Goal: Task Accomplishment & Management: Complete application form

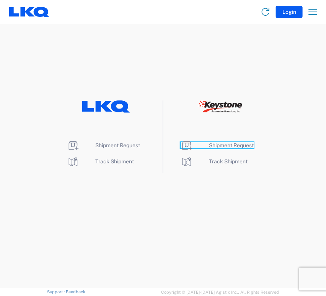
click at [233, 142] on span "Shipment Request" at bounding box center [231, 145] width 45 height 6
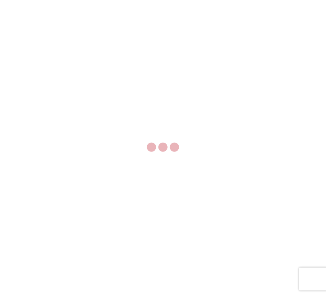
select select "FULL"
select select "LBS"
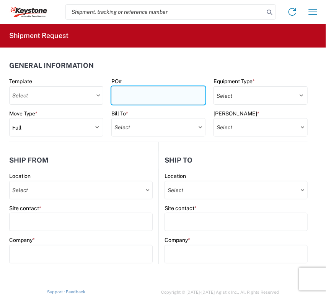
click at [121, 92] on input "PO#" at bounding box center [158, 95] width 94 height 18
click at [178, 96] on input "PO#" at bounding box center [158, 95] width 94 height 18
paste input "464623 - B"
type input "464623 - B"
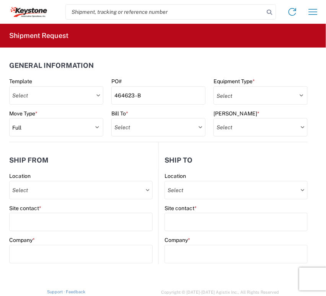
click at [57, 117] on div "Move Type * Select Full Partial TL" at bounding box center [56, 123] width 94 height 27
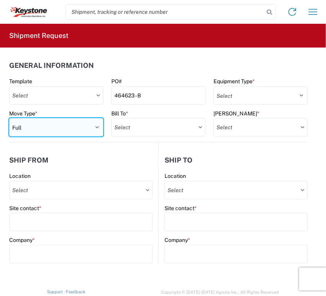
drag, startPoint x: 59, startPoint y: 122, endPoint x: 56, endPoint y: 134, distance: 12.2
click at [59, 122] on select "Select Full Partial TL" at bounding box center [56, 127] width 94 height 18
select select "PARTIAL_TL"
click at [9, 118] on select "Select Full Partial TL" at bounding box center [56, 127] width 94 height 18
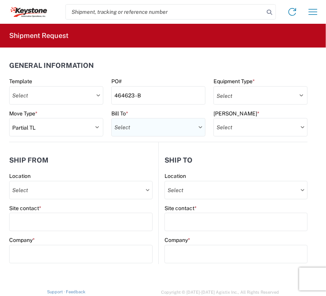
click at [180, 122] on input "Bill To *" at bounding box center [158, 127] width 94 height 18
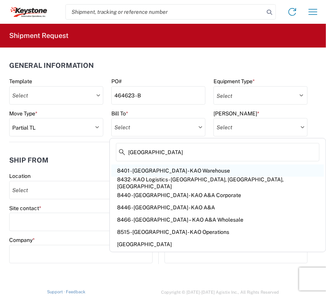
type input "[GEOGRAPHIC_DATA]"
click at [188, 170] on div "8401 - [GEOGRAPHIC_DATA] - KAO Warehouse" at bounding box center [217, 170] width 213 height 12
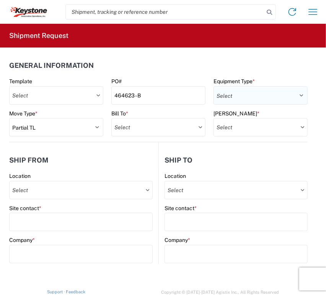
type input "8401 - [GEOGRAPHIC_DATA] - KAO Warehouse"
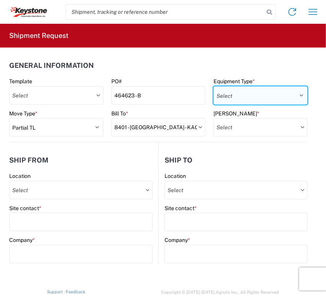
click at [238, 99] on select "Select 53’ Dry Van Flatbed Dropdeck (van) Lowboy (flatbed) Rail" at bounding box center [261, 95] width 94 height 18
select select "STDV"
click at [214, 86] on select "Select 53’ Dry Van Flatbed Dropdeck (van) Lowboy (flatbed) Rail" at bounding box center [261, 95] width 94 height 18
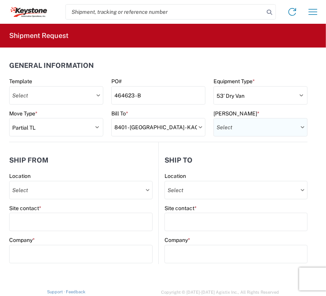
click at [236, 127] on input "[PERSON_NAME] *" at bounding box center [261, 127] width 94 height 18
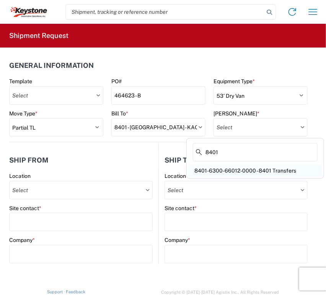
type input "8401"
click at [208, 167] on div "8401-6300-66012-0000 - 8401 Transfers" at bounding box center [255, 170] width 134 height 12
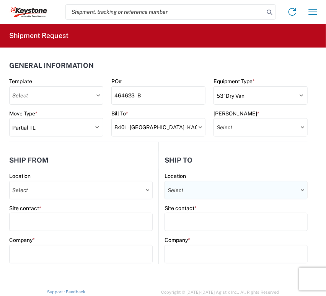
type input "8401-6300-66012-0000 - 8401 Transfers, 8401-6300-66012-0000 - 8401 Transfers"
click at [153, 189] on input "Location" at bounding box center [81, 190] width 144 height 18
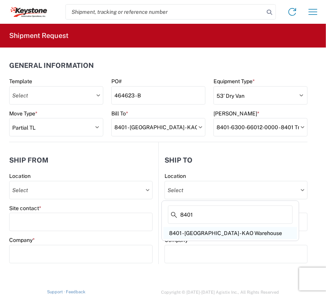
type input "8401"
click at [206, 229] on div "8401 - [GEOGRAPHIC_DATA] - KAO Warehouse" at bounding box center [230, 233] width 134 height 12
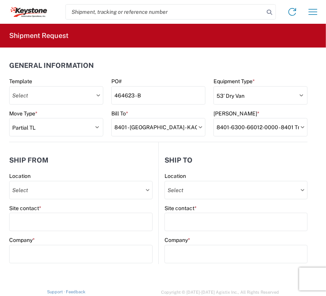
click at [27, 211] on div "Site contact *" at bounding box center [81, 217] width 144 height 27
type input "8401 - [GEOGRAPHIC_DATA] - KAO Warehouse"
type input "KAO"
type input "[STREET_ADDRESS][PERSON_NAME]"
type input "[GEOGRAPHIC_DATA]"
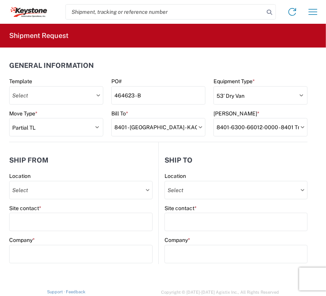
type input "18643"
select select "PA"
select select "US"
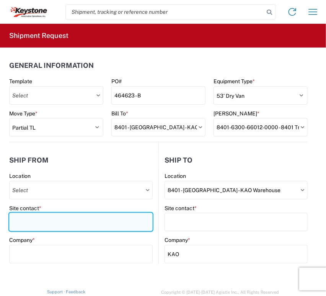
click at [31, 215] on input "Site contact *" at bounding box center [81, 221] width 144 height 18
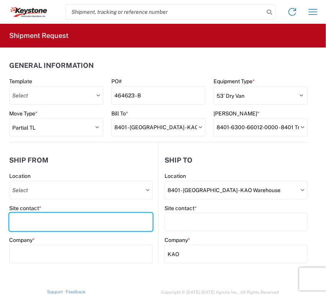
type input "[PERSON_NAME]"
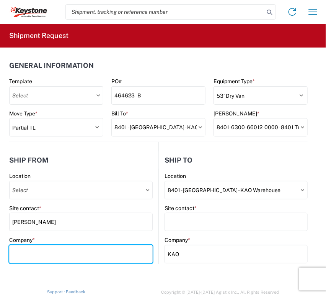
type input "DECKED"
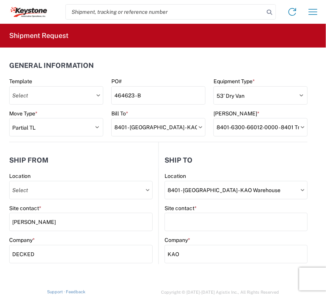
type input "[STREET_ADDRESS][PERSON_NAME]"
type input "DEFIANCE"
type input "43512"
select select "OH"
type input "[EMAIL_ADDRESS][DOMAIN_NAME]"
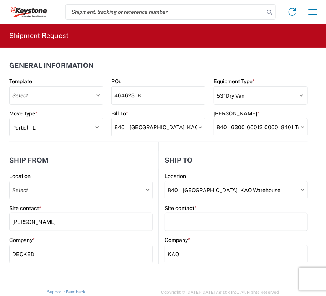
type input "2088060251"
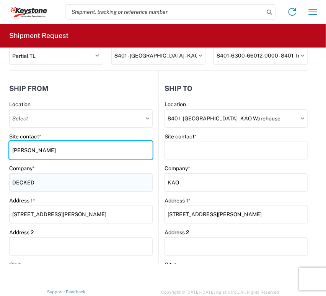
scroll to position [85, 0]
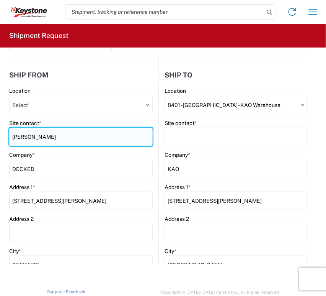
click at [35, 133] on input "[PERSON_NAME]" at bounding box center [81, 136] width 144 height 18
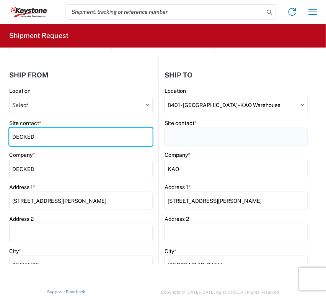
type input "DECKED"
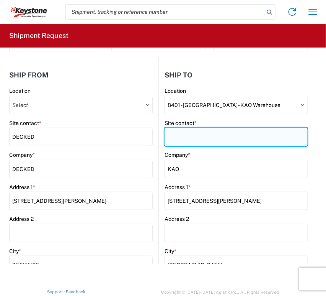
click at [214, 140] on input "Site contact *" at bounding box center [236, 136] width 143 height 18
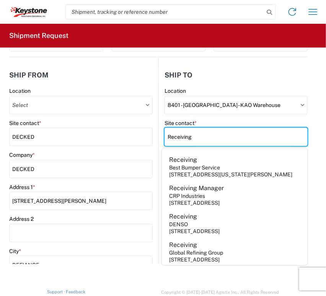
type input "Receiving"
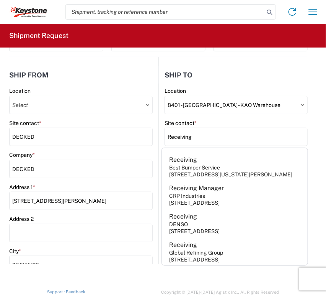
click at [129, 75] on header "Ship from" at bounding box center [83, 74] width 149 height 17
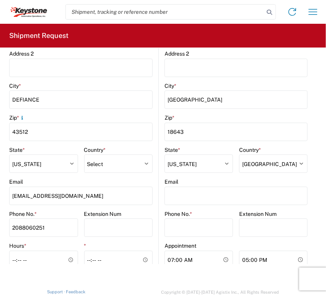
scroll to position [255, 0]
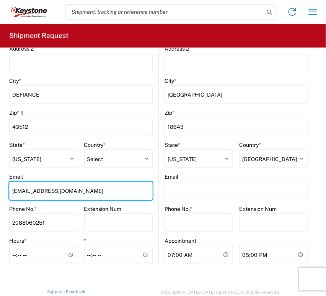
drag, startPoint x: 28, startPoint y: 188, endPoint x: 0, endPoint y: 189, distance: 28.3
click at [0, 189] on html "Home Shipment request Shipment tracking Shipment Request General Information Te…" at bounding box center [163, 148] width 326 height 296
click at [30, 194] on input "[EMAIL_ADDRESS][DOMAIN_NAME]" at bounding box center [81, 190] width 144 height 18
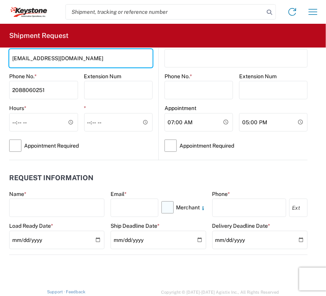
scroll to position [425, 0]
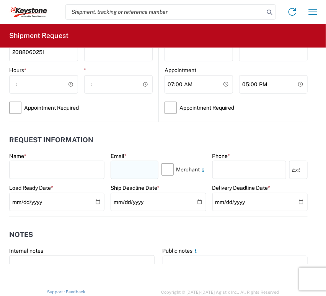
type input "[EMAIL_ADDRESS][DOMAIN_NAME]"
click at [144, 170] on input "text" at bounding box center [134, 169] width 47 height 18
paste input "[EMAIL_ADDRESS][DOMAIN_NAME]"
type input "[EMAIL_ADDRESS][DOMAIN_NAME]"
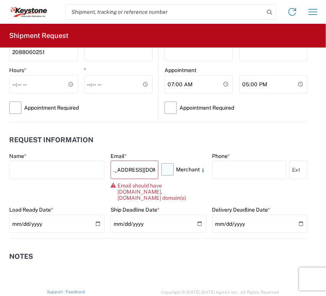
click at [166, 171] on label "Merchant" at bounding box center [184, 169] width 45 height 18
click at [0, 0] on input "Merchant" at bounding box center [0, 0] width 0 height 0
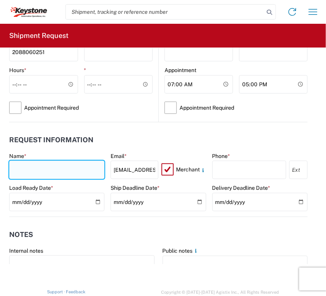
click at [60, 170] on input "text" at bounding box center [56, 169] width 95 height 18
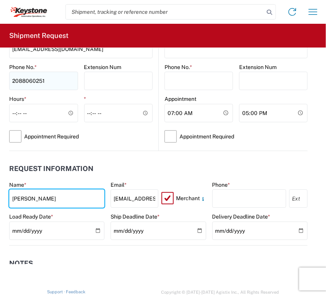
scroll to position [383, 0]
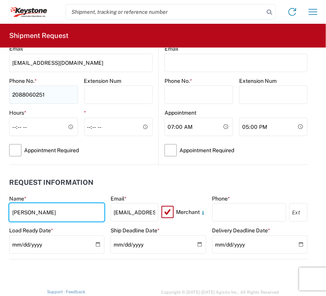
type input "[PERSON_NAME]"
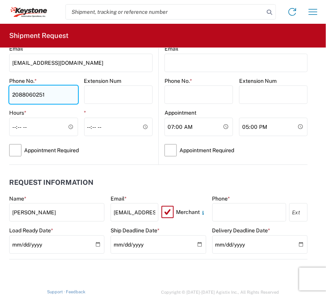
click at [39, 88] on input "2088060251" at bounding box center [43, 94] width 69 height 18
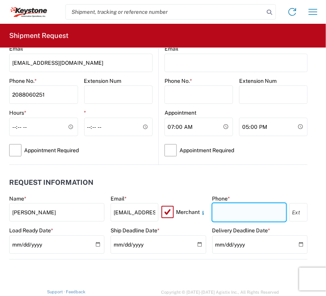
drag, startPoint x: 232, startPoint y: 210, endPoint x: 227, endPoint y: 204, distance: 7.9
click at [232, 210] on input "text" at bounding box center [249, 212] width 74 height 18
paste input "2088060251"
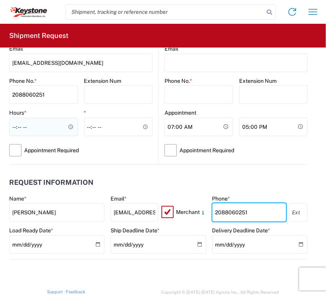
type input "2088060251"
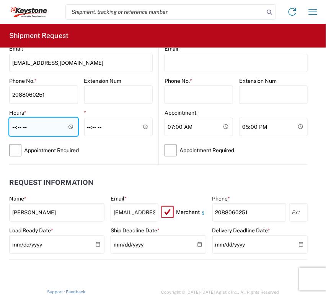
click at [15, 120] on input "Hours *" at bounding box center [43, 127] width 69 height 18
type input "07:00"
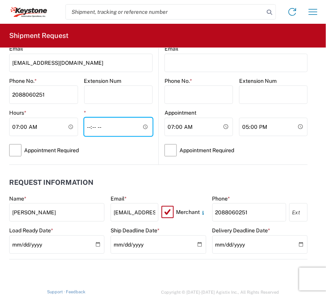
type input "15:30"
click at [138, 189] on header "Request Information" at bounding box center [158, 182] width 299 height 17
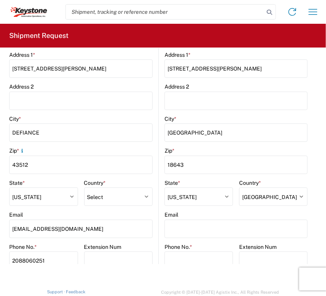
scroll to position [212, 0]
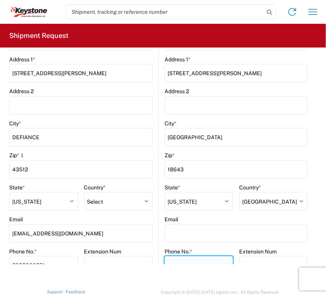
click at [186, 258] on input "Phone No. *" at bounding box center [199, 265] width 69 height 18
paste input "[PHONE_NUMBER]"
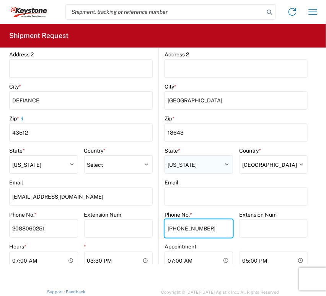
scroll to position [301, 0]
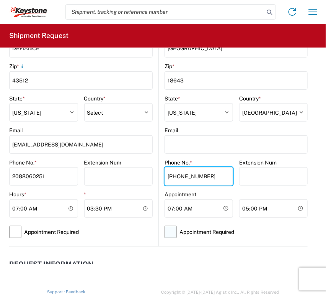
type input "[PHONE_NUMBER]"
click at [165, 230] on label "Appointment Required" at bounding box center [236, 232] width 143 height 18
click at [0, 0] on input "Appointment Required" at bounding box center [0, 0] width 0 height 0
select select "US"
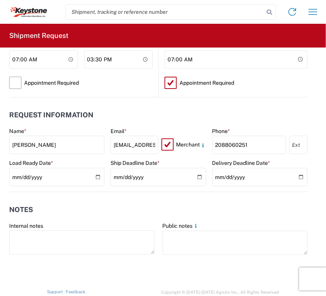
scroll to position [468, 0]
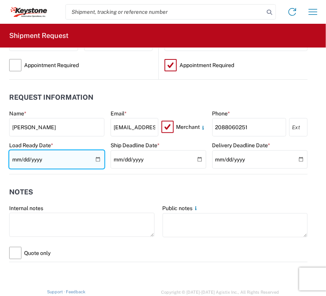
click at [101, 158] on input "date" at bounding box center [56, 159] width 95 height 18
click at [94, 159] on input "date" at bounding box center [56, 159] width 95 height 18
type input "[DATE]"
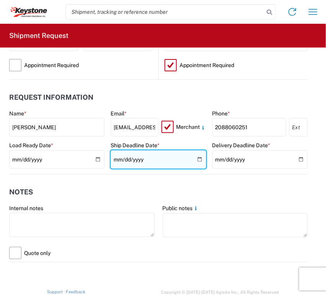
click at [192, 155] on input "date" at bounding box center [158, 159] width 95 height 18
type input "[DATE]"
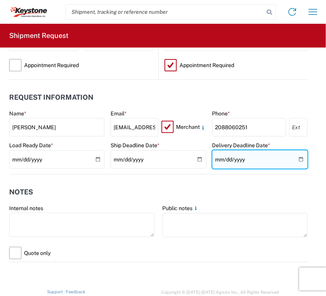
click at [296, 156] on input "date" at bounding box center [259, 159] width 95 height 18
click at [296, 158] on input "[DATE]" at bounding box center [259, 159] width 95 height 18
type input "[DATE]"
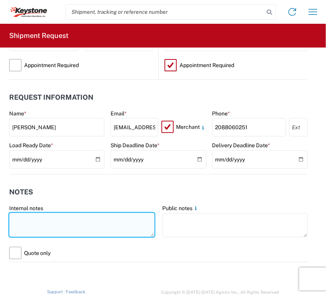
click at [121, 223] on textarea at bounding box center [81, 224] width 145 height 24
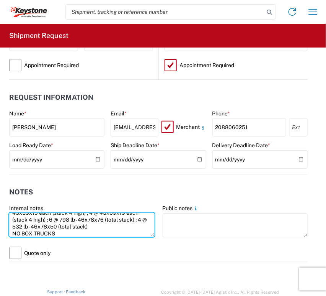
scroll to position [33, 0]
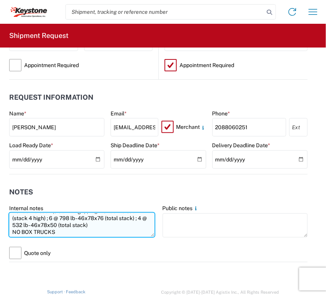
paste textarea "Driver is required to provide and utilize LOAD STRAPS and/or LOAD BARS to secur…"
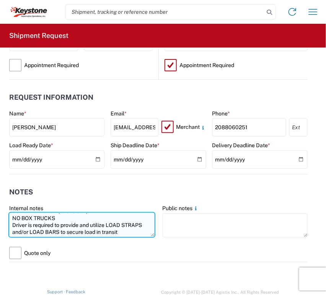
scroll to position [48, 0]
click at [79, 232] on textarea "841021 25 total pallets will stack 4 or 6 high 5 @ 256 lb - 39x68x24 each (stac…" at bounding box center [81, 224] width 145 height 24
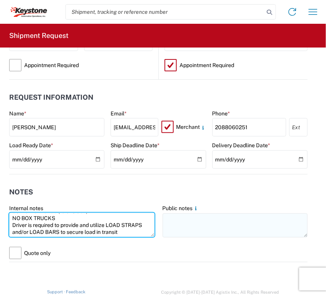
type textarea "841021 25 total pallets will stack 4 or 6 high 5 @ 256 lb - 39x68x24 each (stac…"
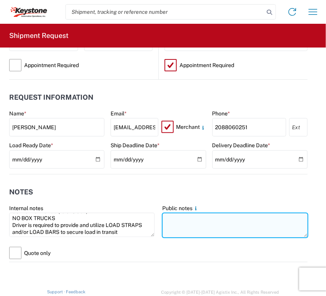
click at [173, 231] on textarea at bounding box center [235, 225] width 145 height 24
paste textarea "841021 25 total pallets will stack 4 or 6 high 5 @ 256 lb - 39x68x24 each (stac…"
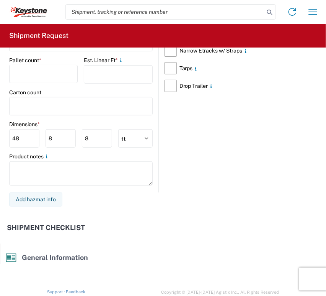
scroll to position [893, 0]
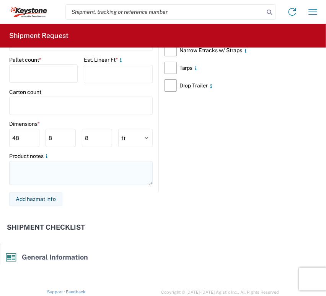
type textarea "841021 25 total pallets will stack 4 or 6 high 5 @ 256 lb - 39x68x24 each (stac…"
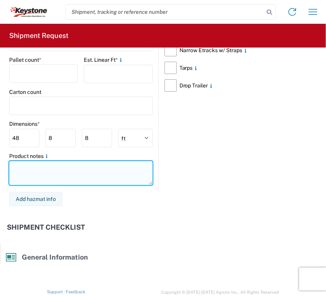
click at [62, 178] on textarea at bounding box center [81, 173] width 144 height 24
paste textarea "841021 25 total pallets will stack 4 or 6 high 5 @ 256 lb - 39x68x24 each (stac…"
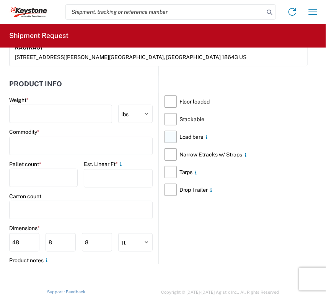
scroll to position [766, 0]
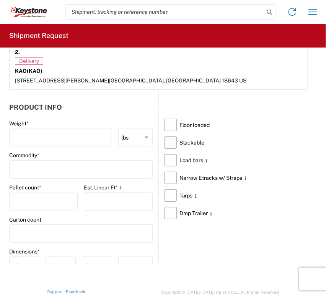
type textarea "841021 25 total pallets will stack 4 or 6 high 5 @ 256 lb - 39x68x24 each (stac…"
click at [168, 140] on label "Stackable" at bounding box center [236, 143] width 143 height 18
click at [0, 0] on input "Stackable" at bounding box center [0, 0] width 0 height 0
click at [168, 158] on label "Load bars" at bounding box center [236, 160] width 143 height 18
click at [0, 0] on input "Load bars" at bounding box center [0, 0] width 0 height 0
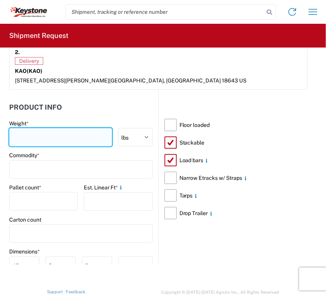
click at [46, 142] on input "number" at bounding box center [60, 137] width 103 height 18
type input "5068"
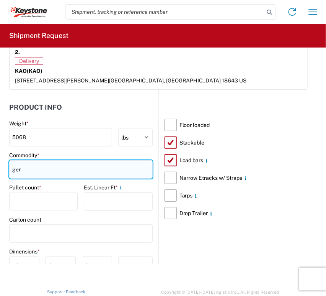
type input "ger"
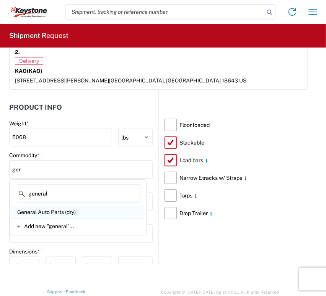
type input "general"
click at [54, 216] on div "General Auto Parts (dry)" at bounding box center [78, 212] width 134 height 12
type input "General Auto Parts (dry)"
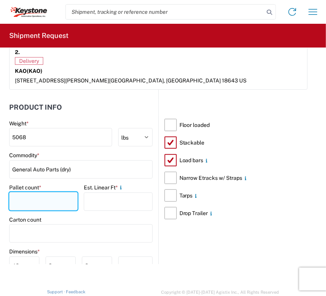
click at [52, 206] on input "number" at bounding box center [43, 201] width 69 height 18
type input "25"
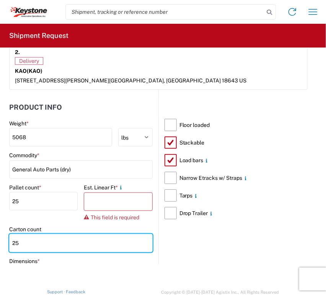
type input "25"
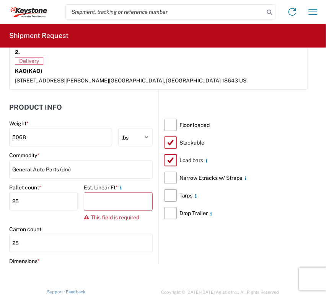
click at [13, 185] on label "Pallet count *" at bounding box center [25, 187] width 32 height 7
drag, startPoint x: 101, startPoint y: 195, endPoint x: 126, endPoint y: 186, distance: 26.3
click at [102, 195] on input "number" at bounding box center [118, 201] width 69 height 18
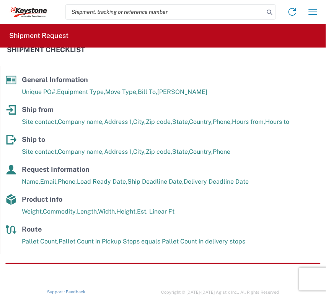
scroll to position [1091, 0]
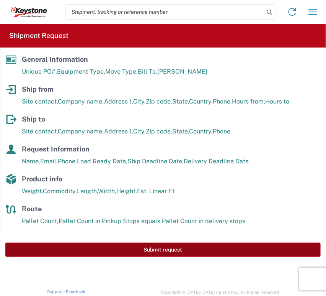
type input "25"
click at [194, 251] on button "Submit request" at bounding box center [162, 249] width 315 height 14
select select "US"
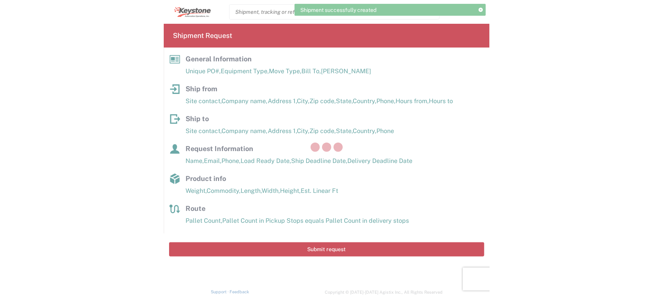
scroll to position [1091, 0]
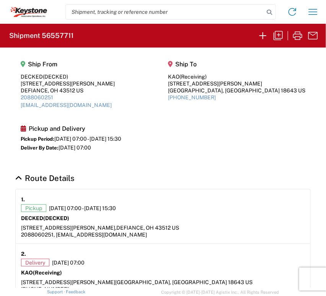
click at [57, 33] on h2 "Shipment 56557711" at bounding box center [41, 35] width 64 height 9
copy h2 "56557711"
